Goal: Transaction & Acquisition: Purchase product/service

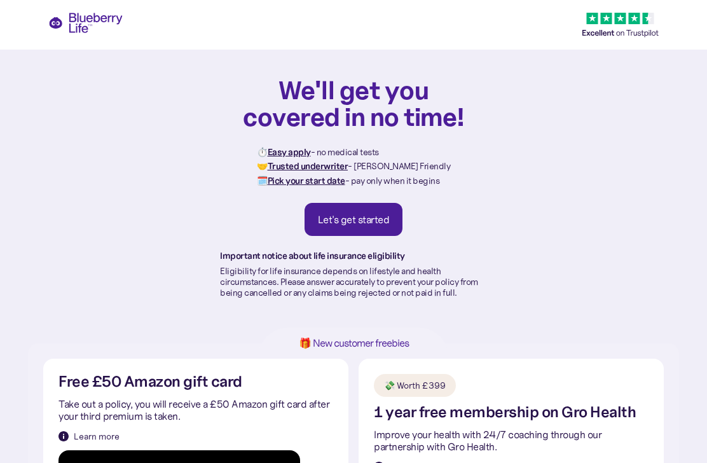
click at [368, 214] on div "Let's get started" at bounding box center [354, 219] width 72 height 13
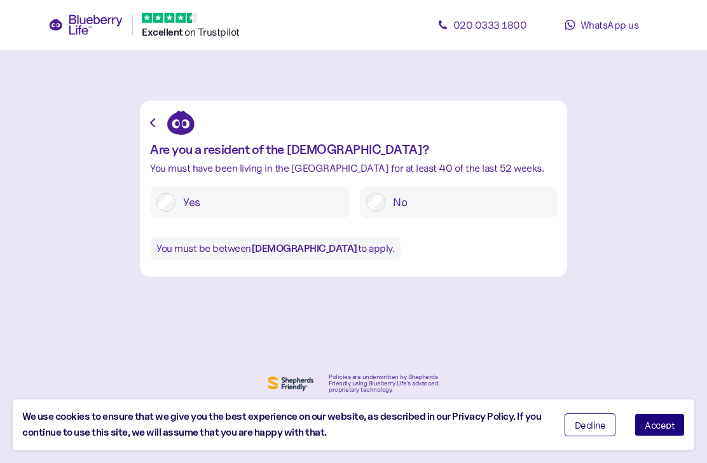
click at [671, 424] on span "Accept" at bounding box center [660, 424] width 30 height 9
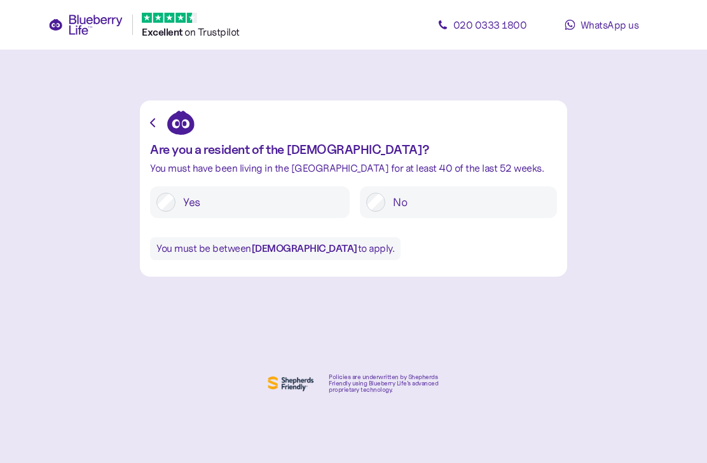
click at [177, 198] on label "Yes" at bounding box center [259, 202] width 168 height 19
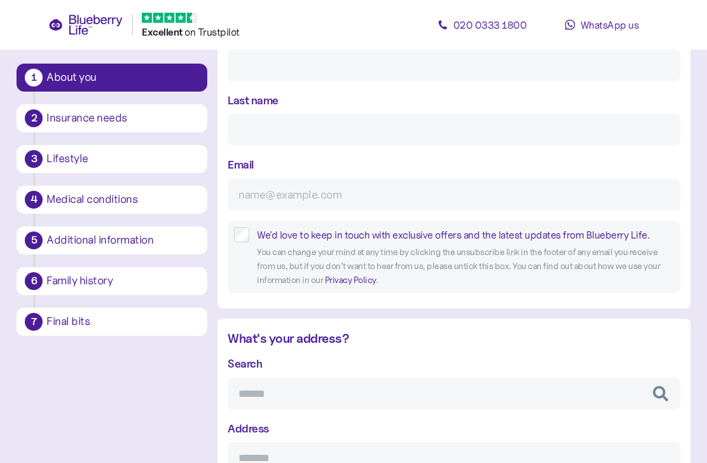
scroll to position [216, 0]
